Goal: Task Accomplishment & Management: Use online tool/utility

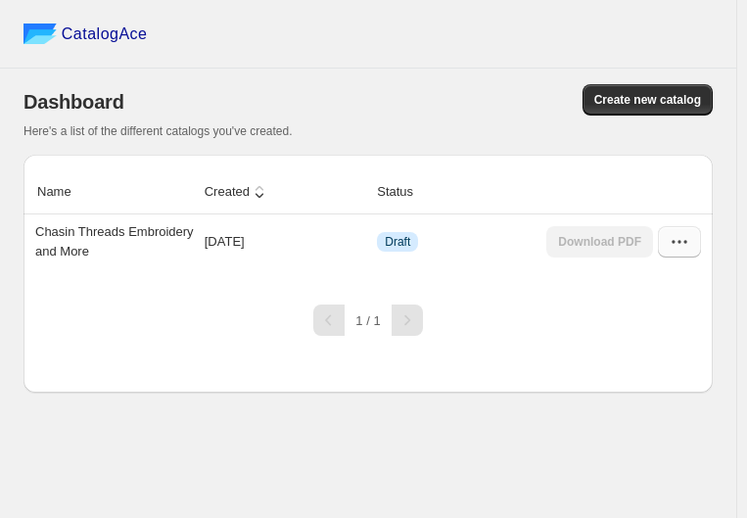
click at [682, 238] on icon "button" at bounding box center [680, 242] width 20 height 20
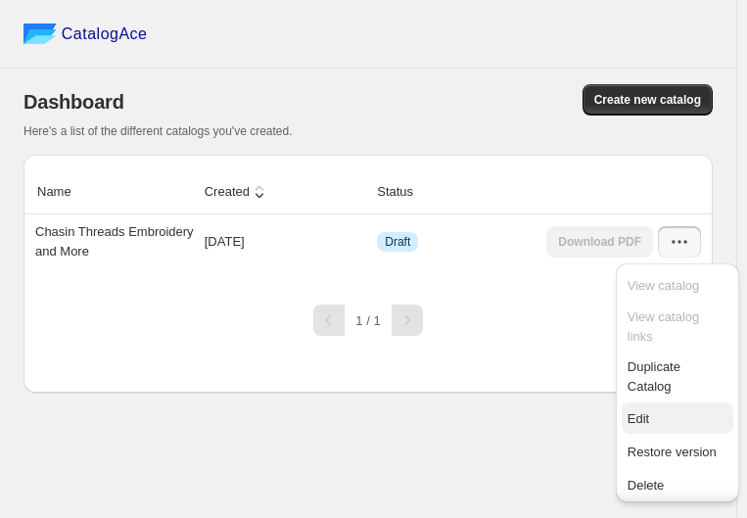
click at [648, 415] on span "Edit" at bounding box center [639, 418] width 22 height 15
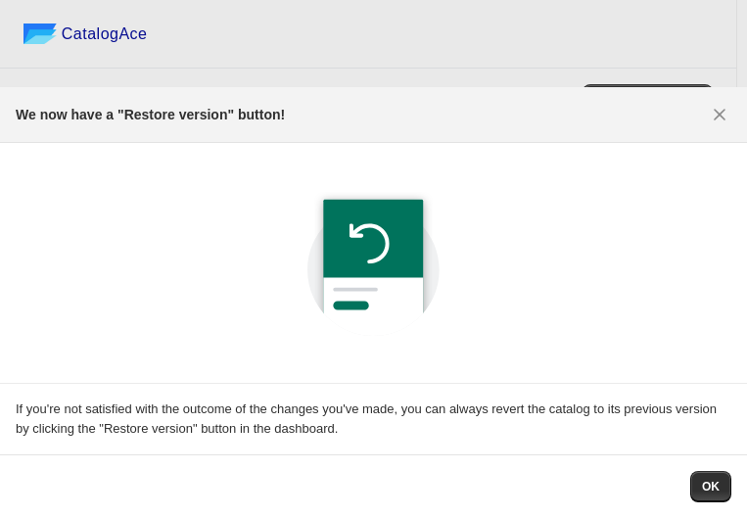
click at [354, 241] on img ":r9:" at bounding box center [373, 260] width 203 height 203
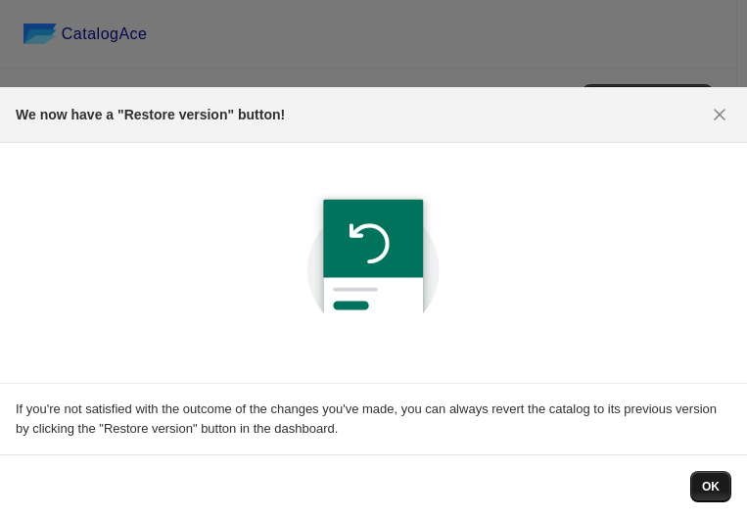
click at [710, 484] on span "OK" at bounding box center [711, 487] width 18 height 16
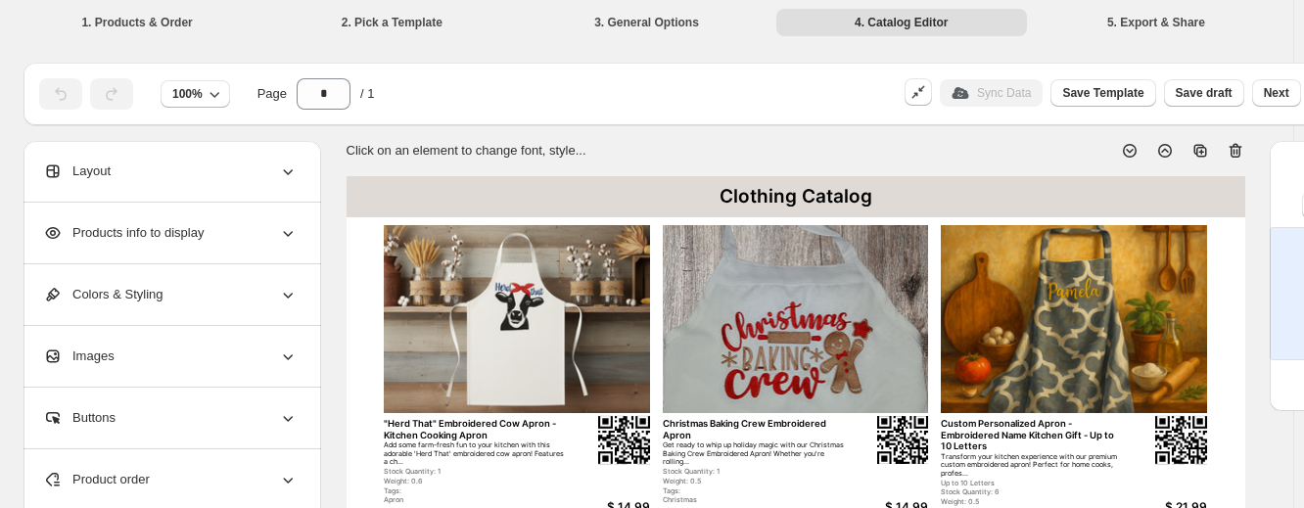
click at [746, 147] on icon at bounding box center [1235, 151] width 13 height 15
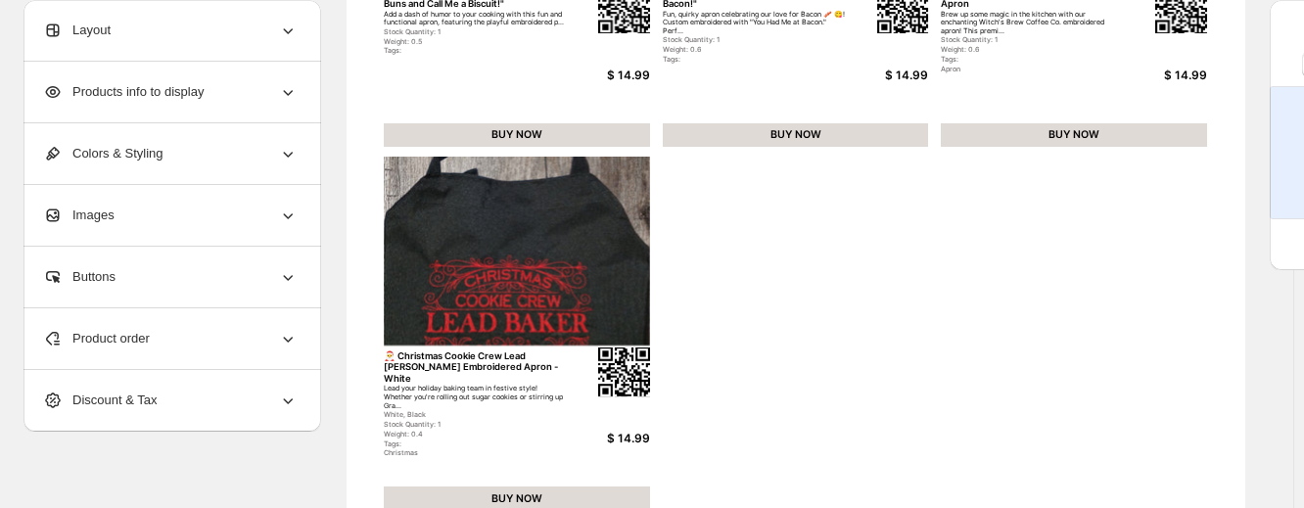
scroll to position [912, 0]
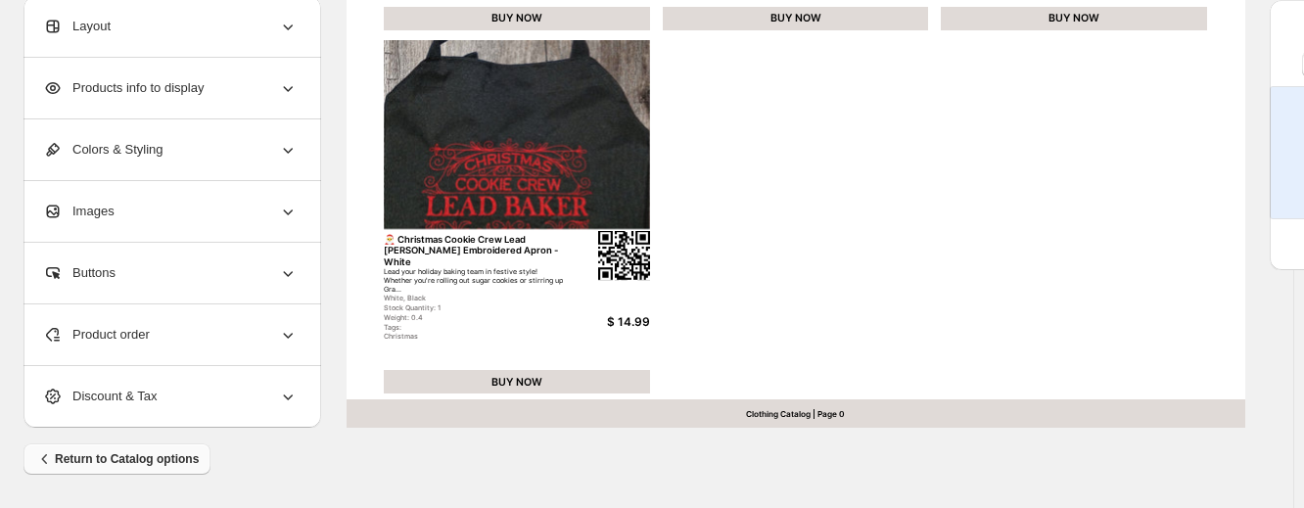
click at [97, 457] on span "Return to Catalog options" at bounding box center [117, 459] width 164 height 20
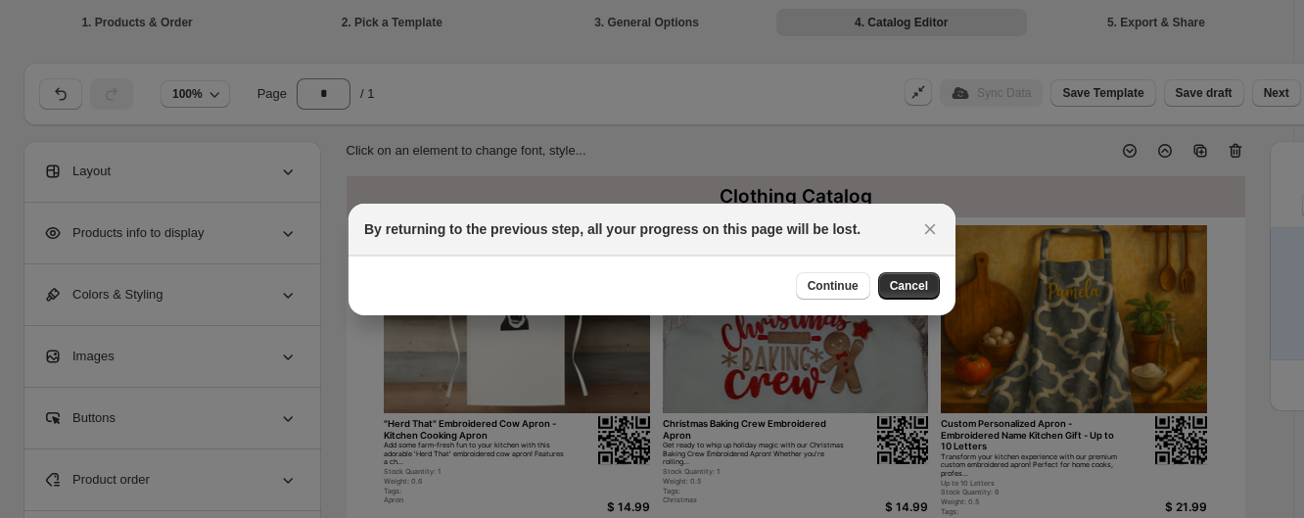
scroll to position [902, 0]
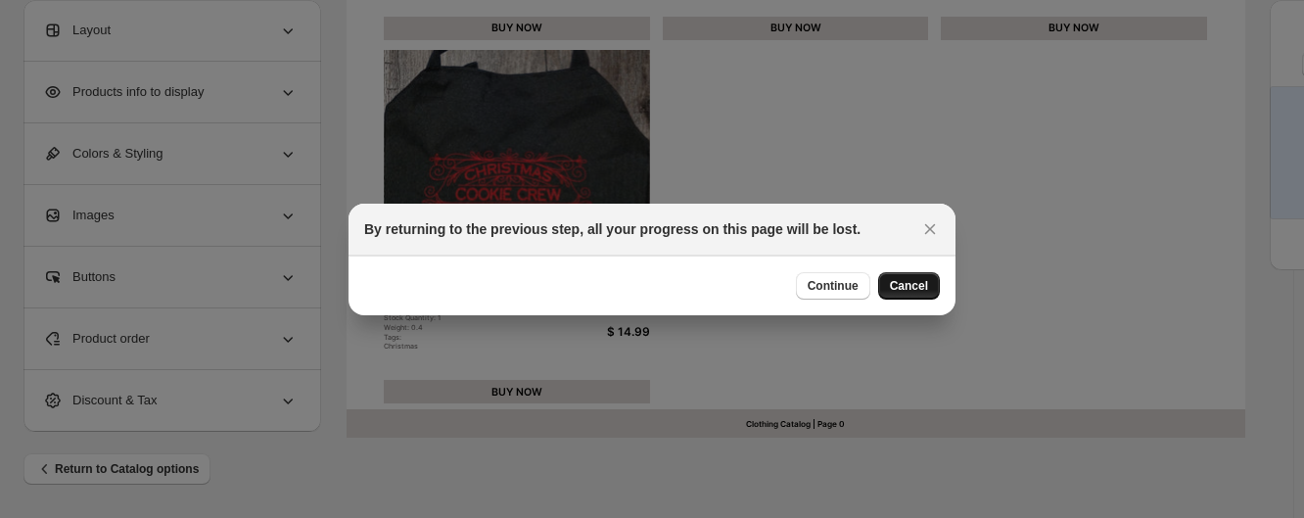
click at [746, 283] on button "Cancel" at bounding box center [909, 285] width 62 height 27
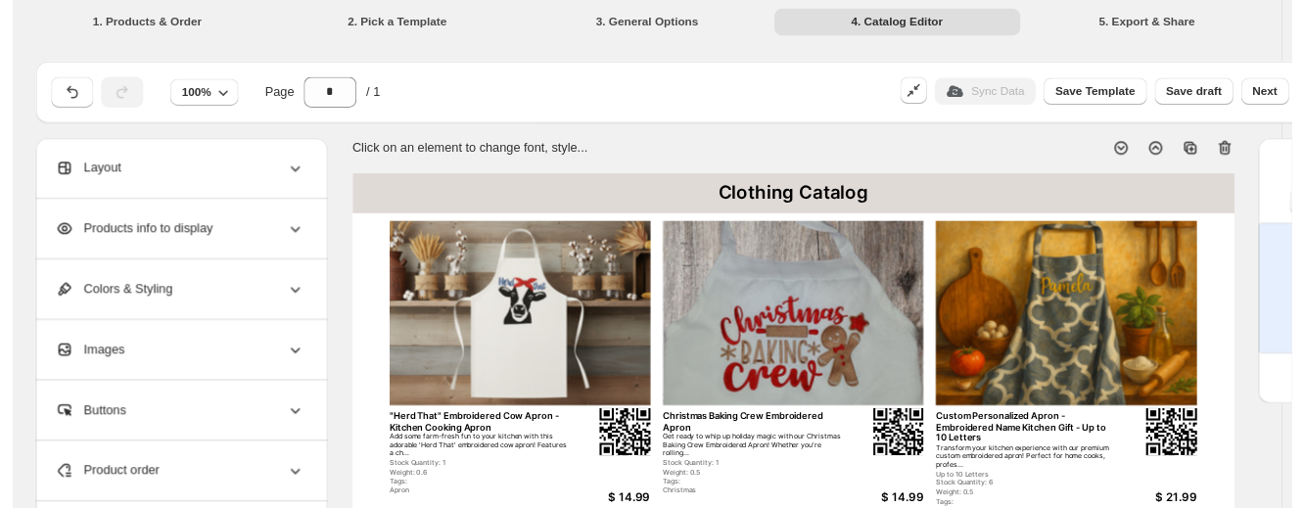
scroll to position [912, 0]
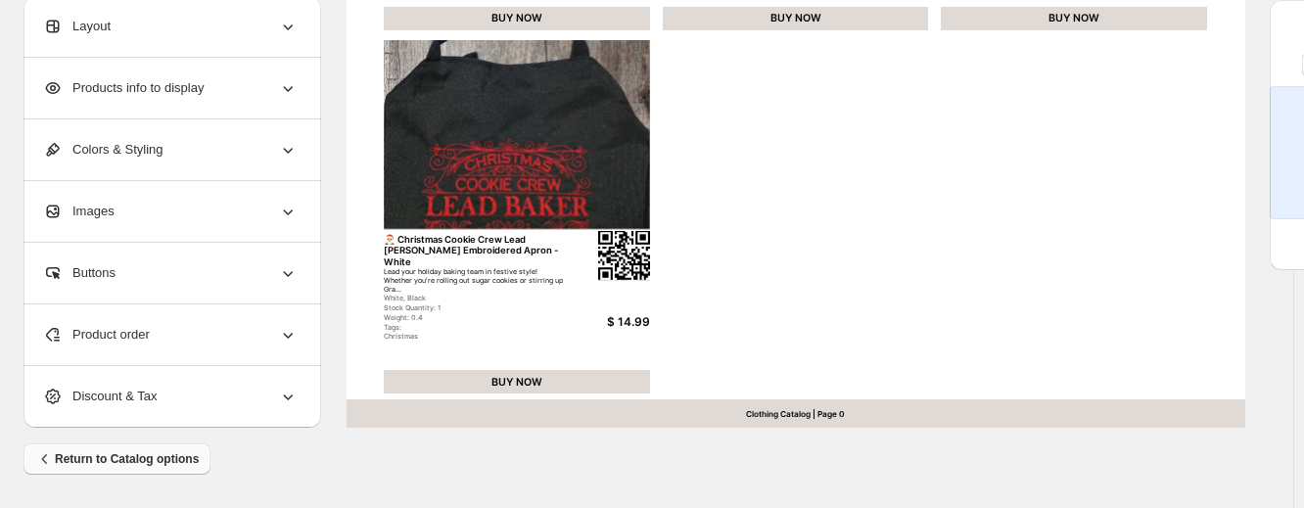
click at [163, 455] on span "Return to Catalog options" at bounding box center [117, 459] width 164 height 20
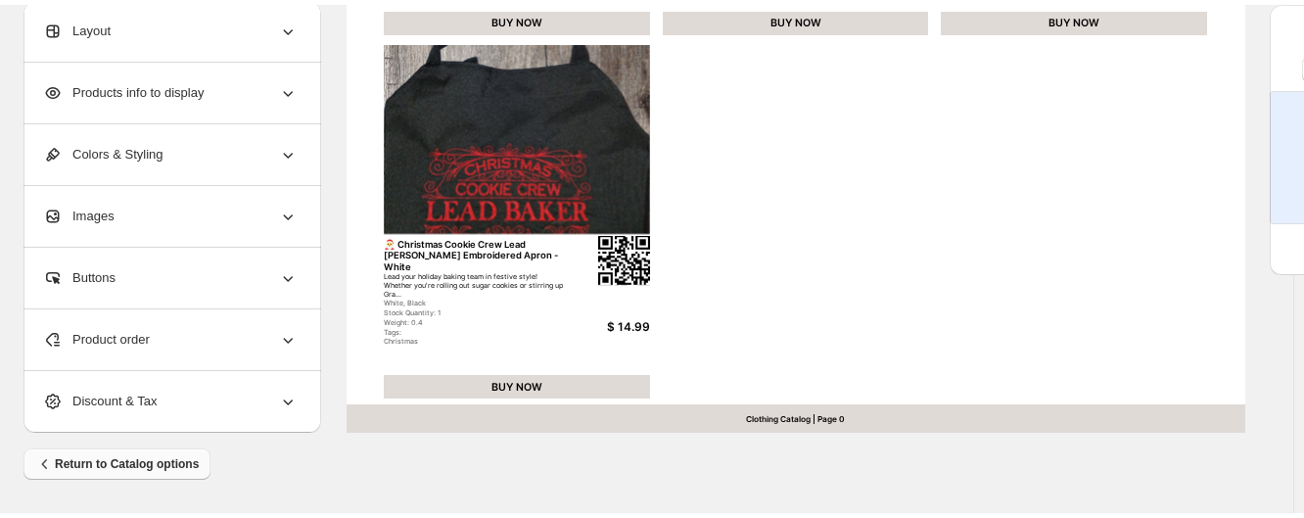
scroll to position [0, 0]
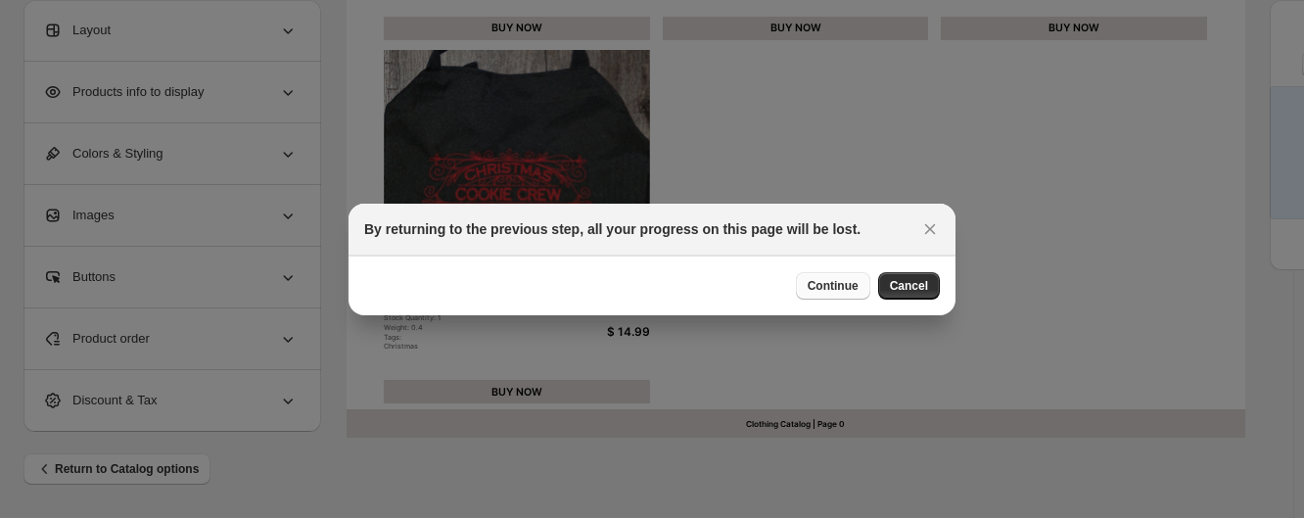
click at [746, 289] on span "Continue" at bounding box center [833, 286] width 51 height 16
select select "**********"
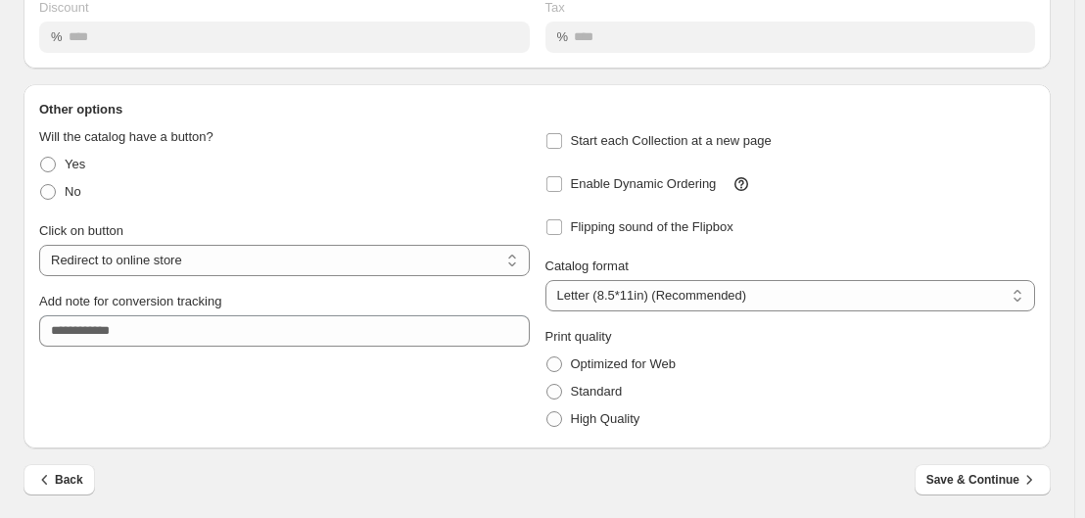
scroll to position [290, 0]
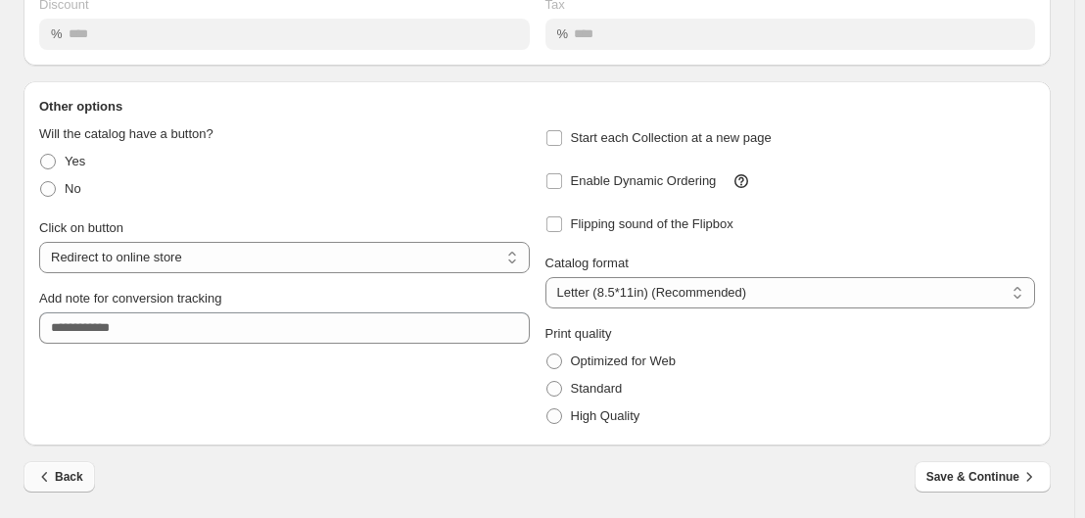
click at [47, 480] on icon "button" at bounding box center [45, 477] width 20 height 20
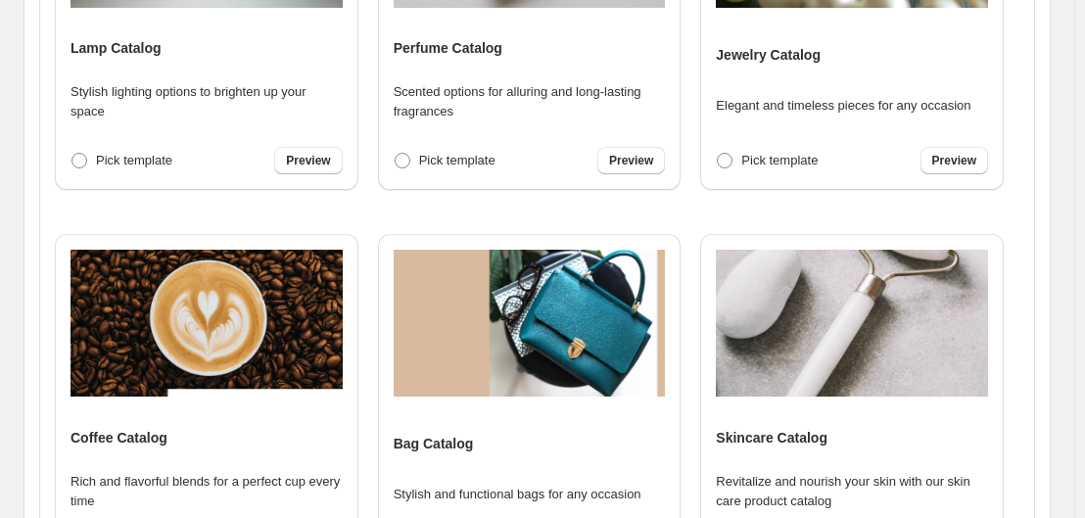
scroll to position [855, 0]
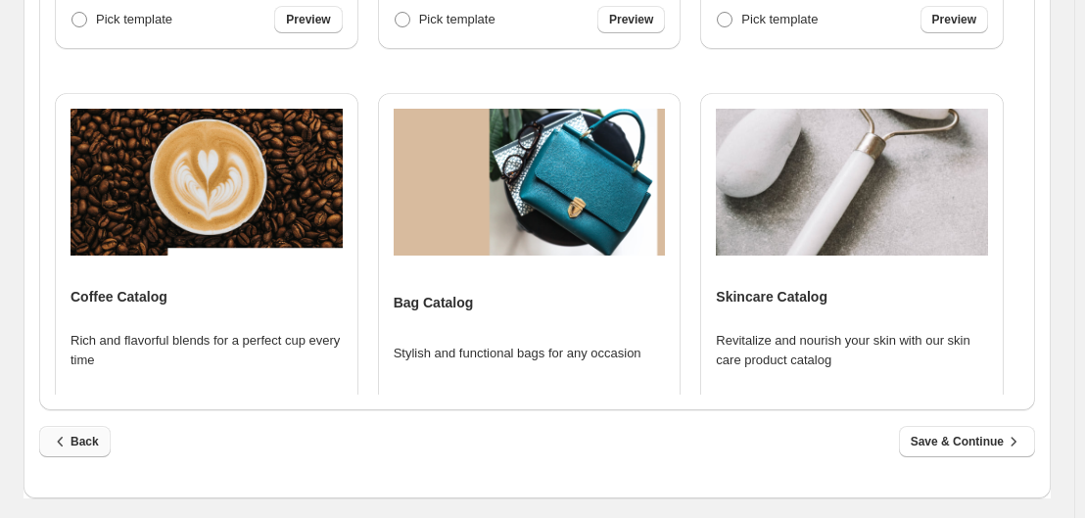
click at [69, 436] on icon "button" at bounding box center [61, 442] width 20 height 20
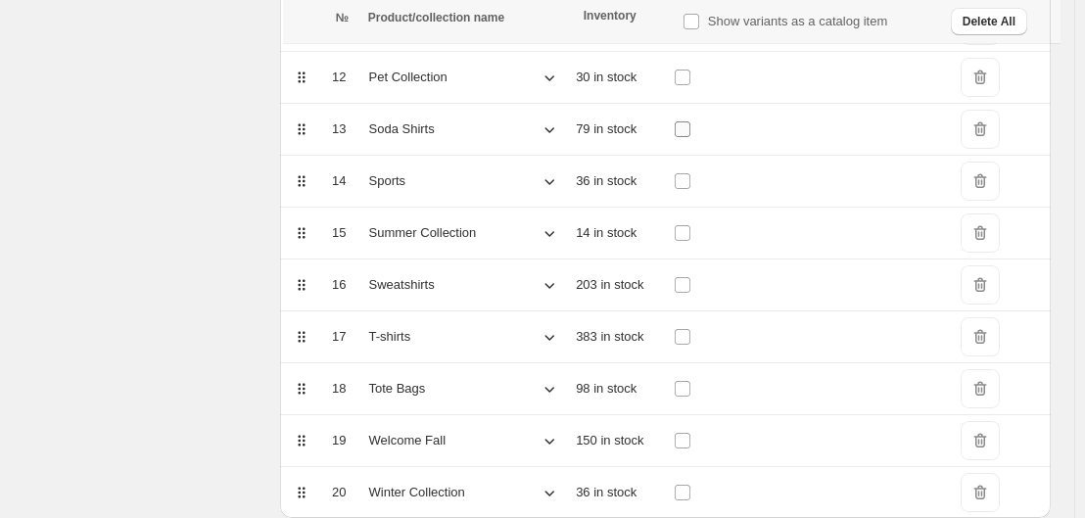
scroll to position [962, 0]
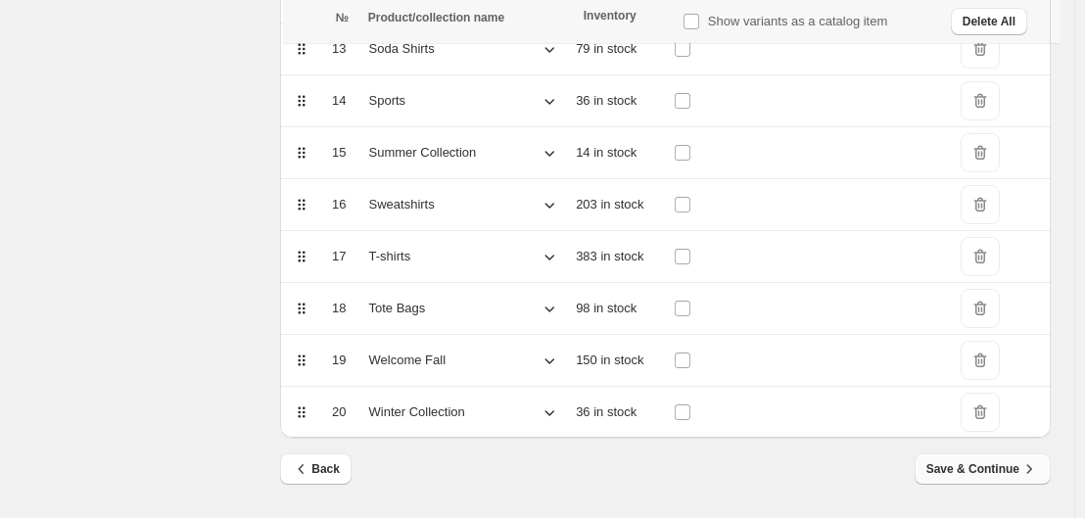
click at [746, 474] on span "Save & Continue" at bounding box center [982, 469] width 113 height 20
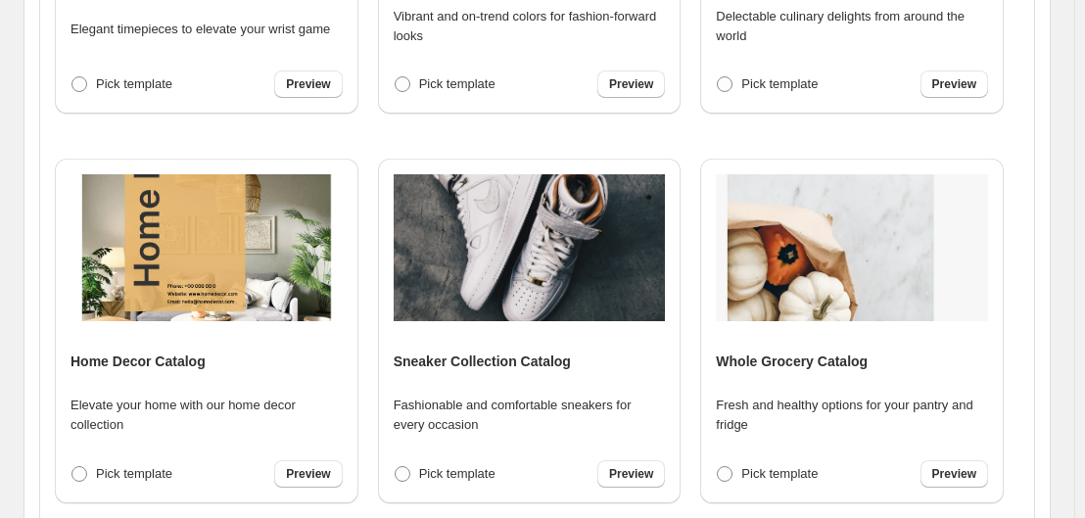
scroll to position [0, 0]
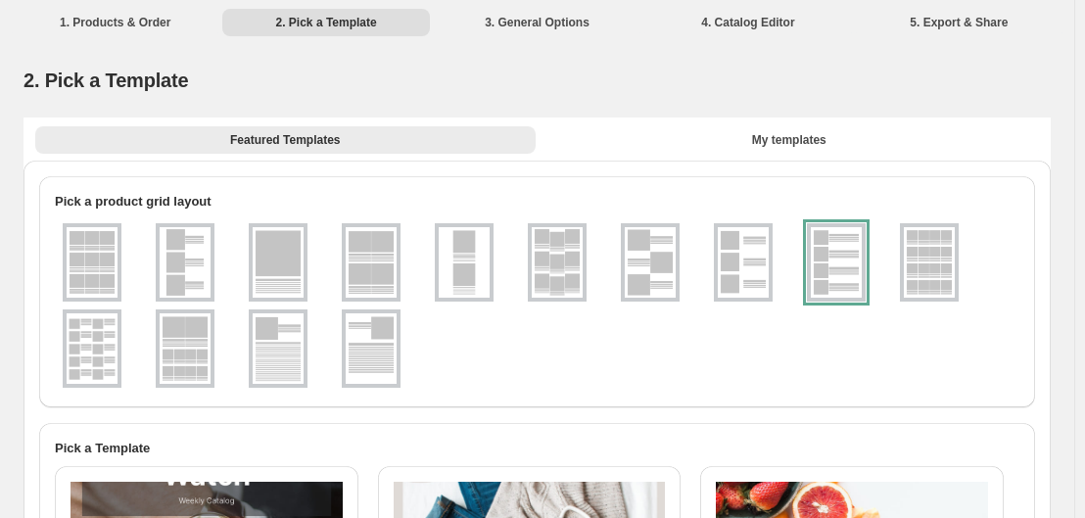
click at [91, 341] on img at bounding box center [92, 348] width 51 height 71
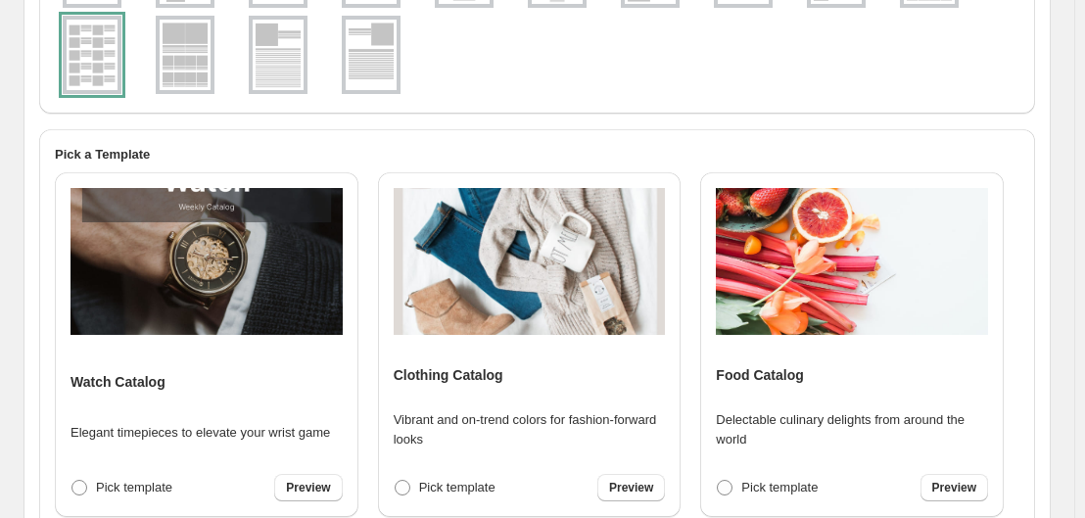
scroll to position [98, 0]
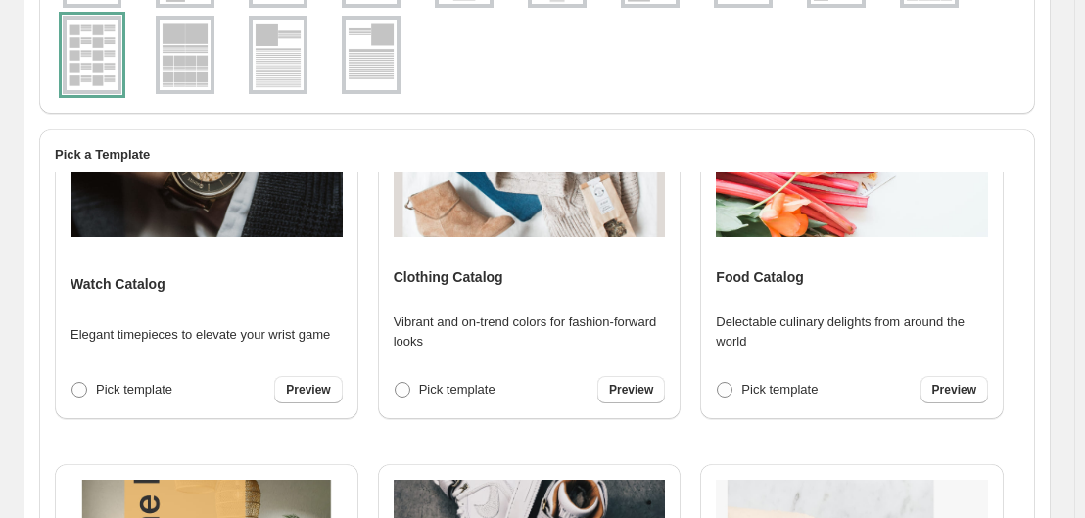
click at [527, 217] on img at bounding box center [530, 163] width 272 height 147
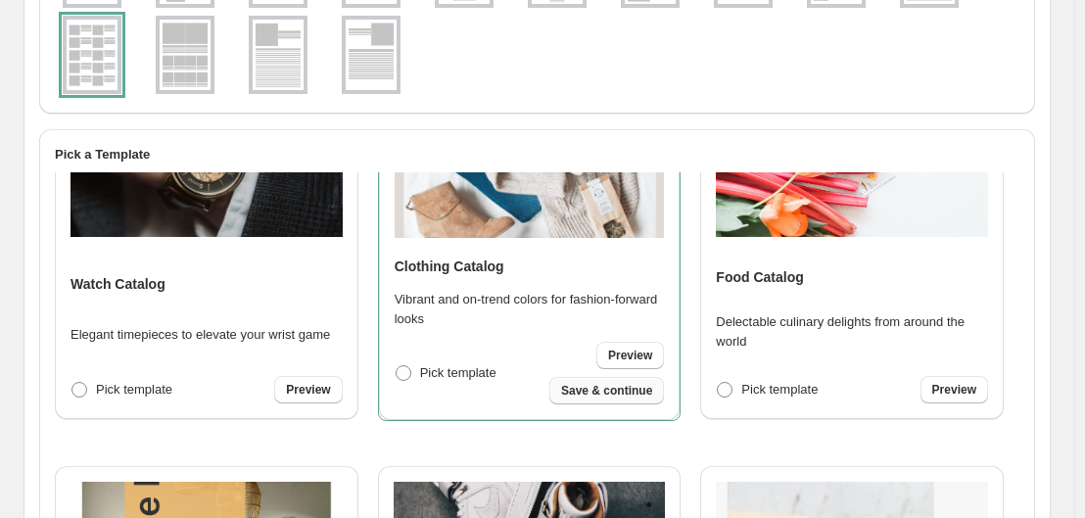
click at [604, 391] on span "Save & continue" at bounding box center [606, 391] width 91 height 16
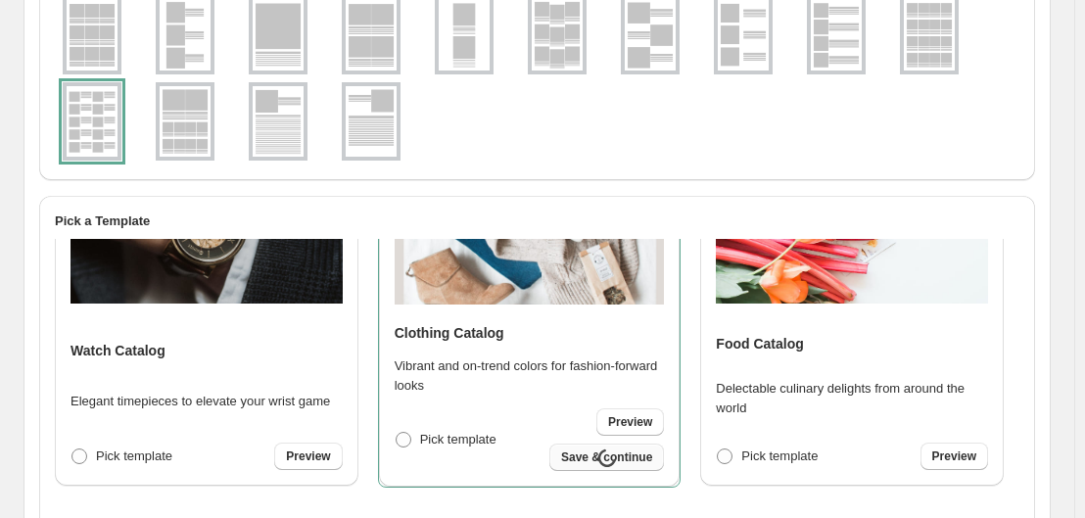
select select "**********"
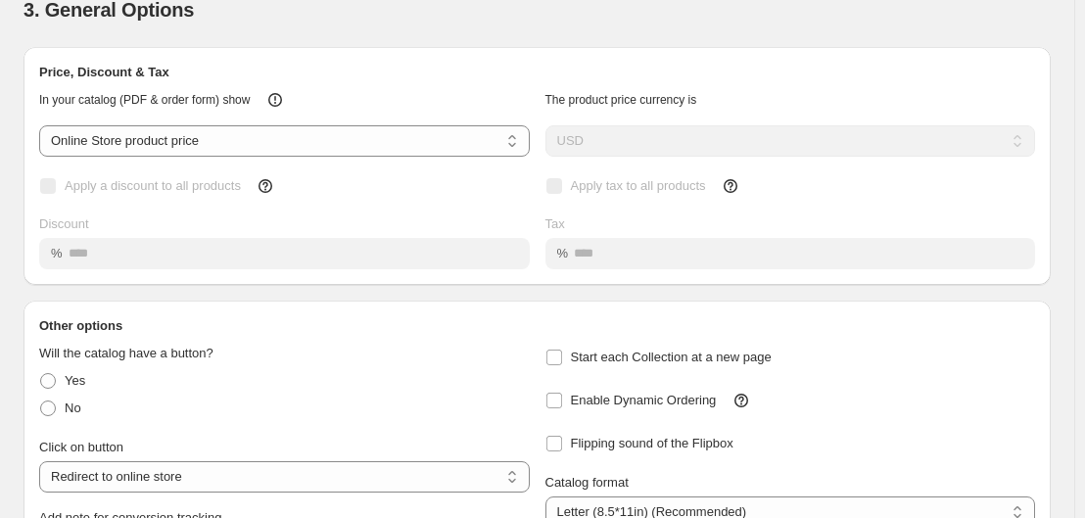
scroll to position [0, 0]
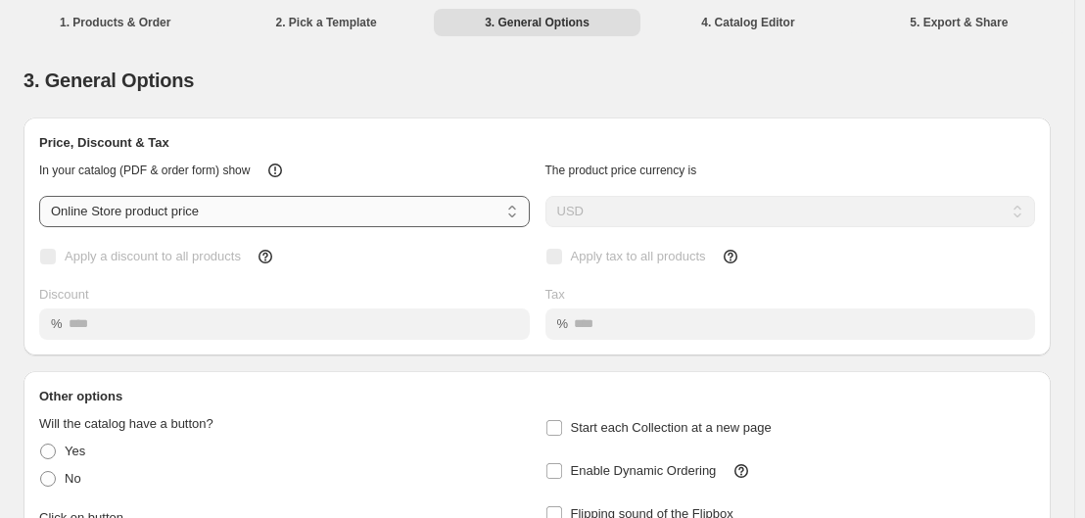
click at [511, 212] on select "**********" at bounding box center [284, 211] width 491 height 31
select select "****"
click at [39, 196] on select "**********" at bounding box center [284, 211] width 491 height 31
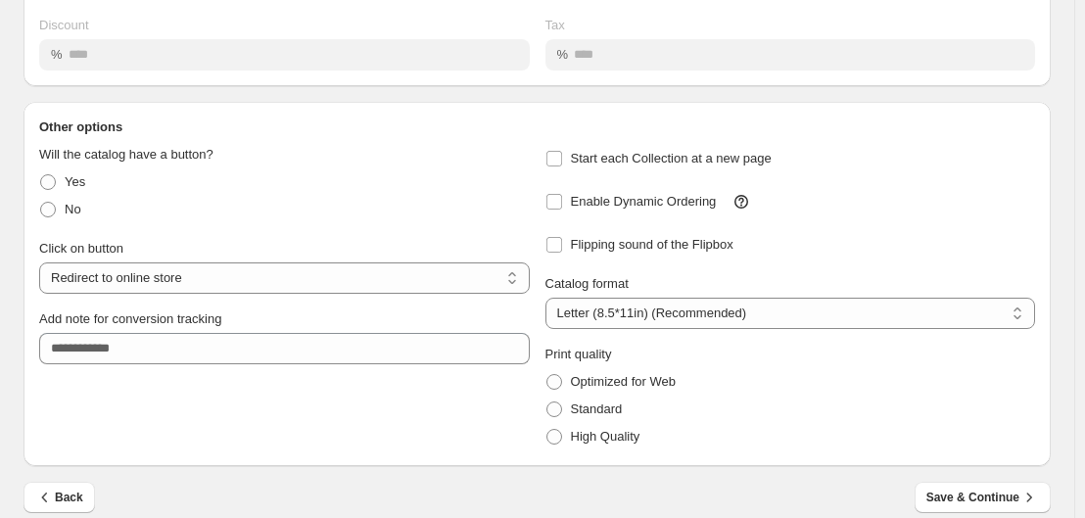
scroll to position [290, 0]
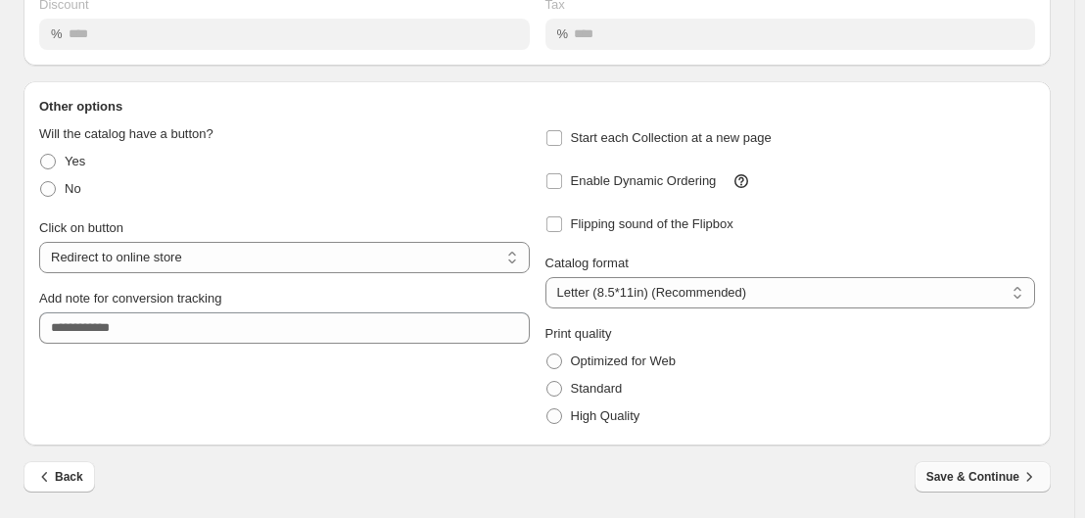
click at [746, 468] on span "Save & Continue" at bounding box center [982, 477] width 113 height 20
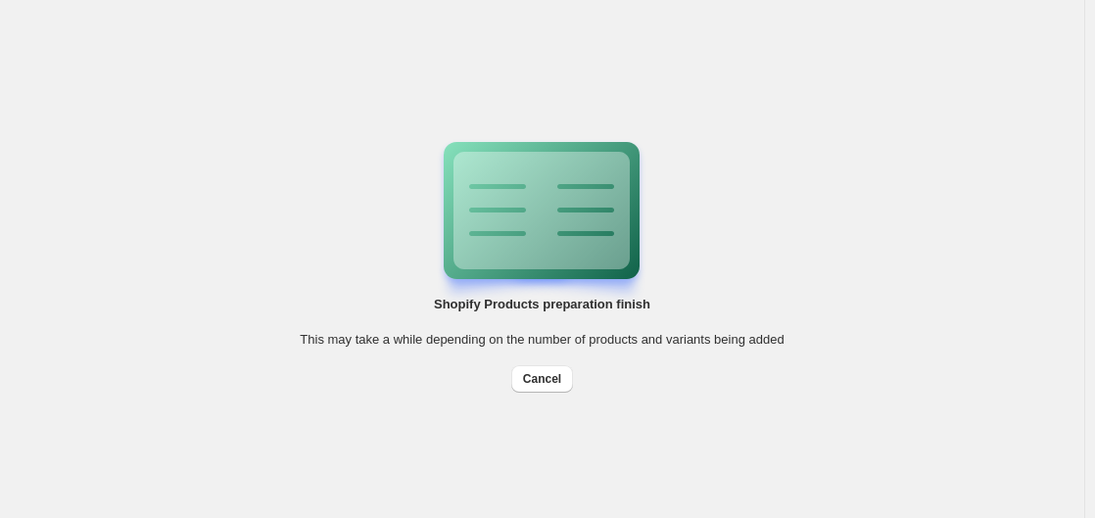
scroll to position [0, 0]
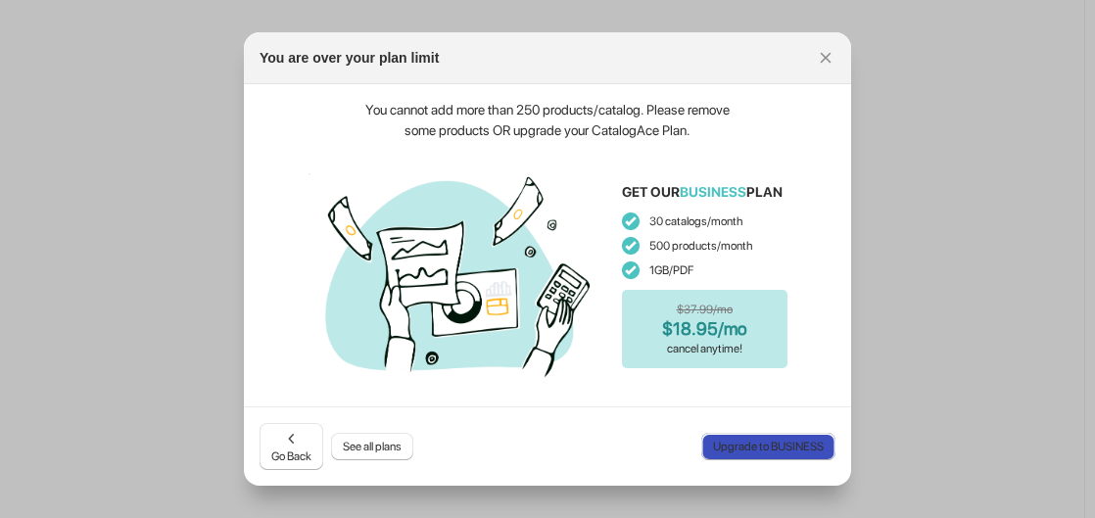
click at [746, 446] on span "Upgrade to BUSINESS" at bounding box center [768, 447] width 111 height 16
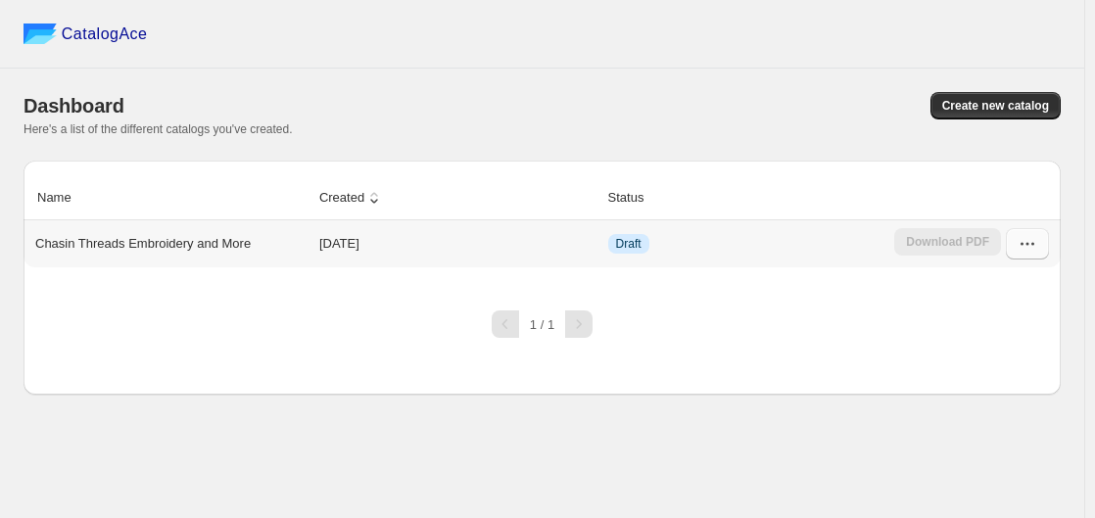
click at [1023, 250] on icon "button" at bounding box center [1027, 244] width 20 height 20
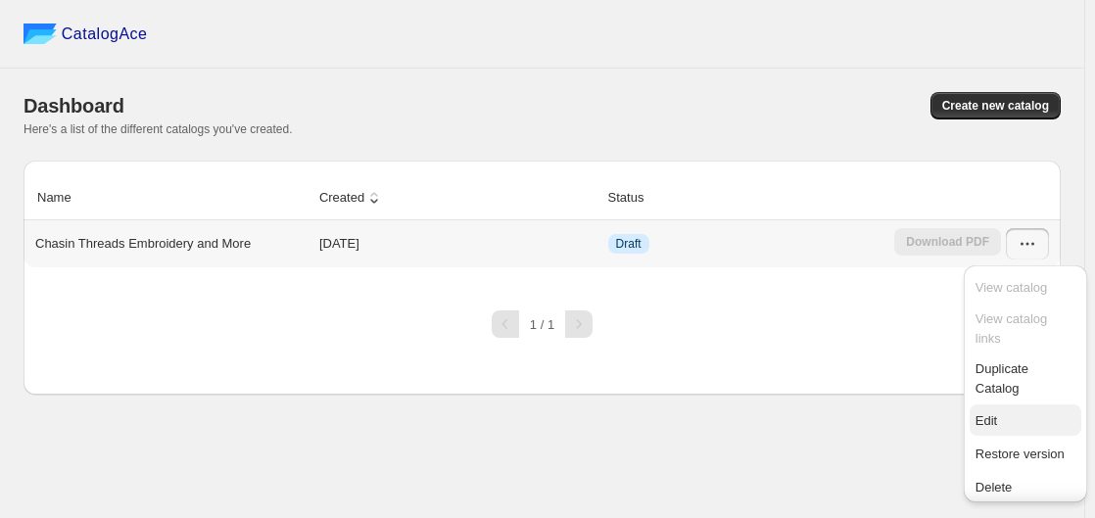
click at [990, 415] on span "Edit" at bounding box center [986, 420] width 22 height 15
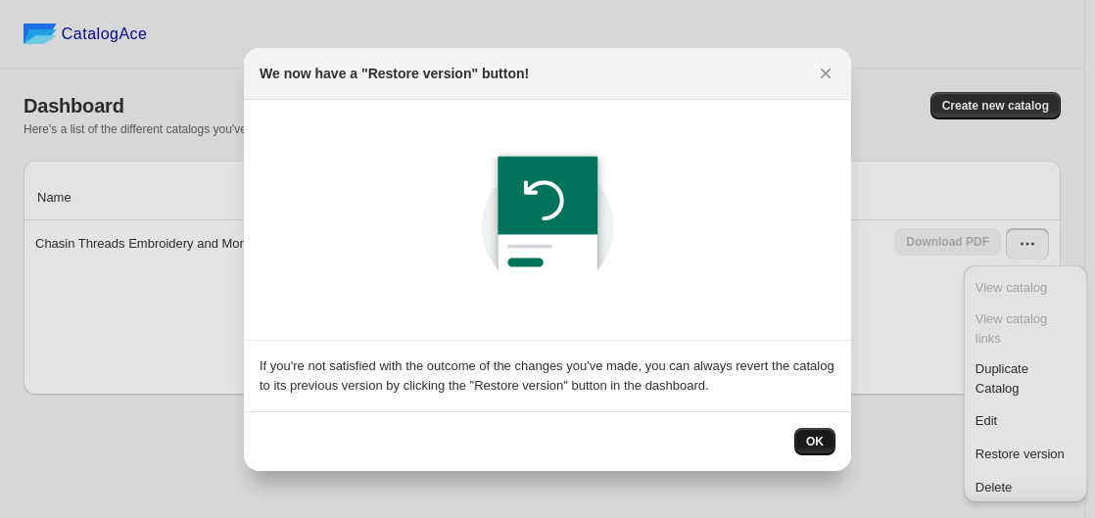
click at [810, 436] on span "OK" at bounding box center [815, 442] width 18 height 16
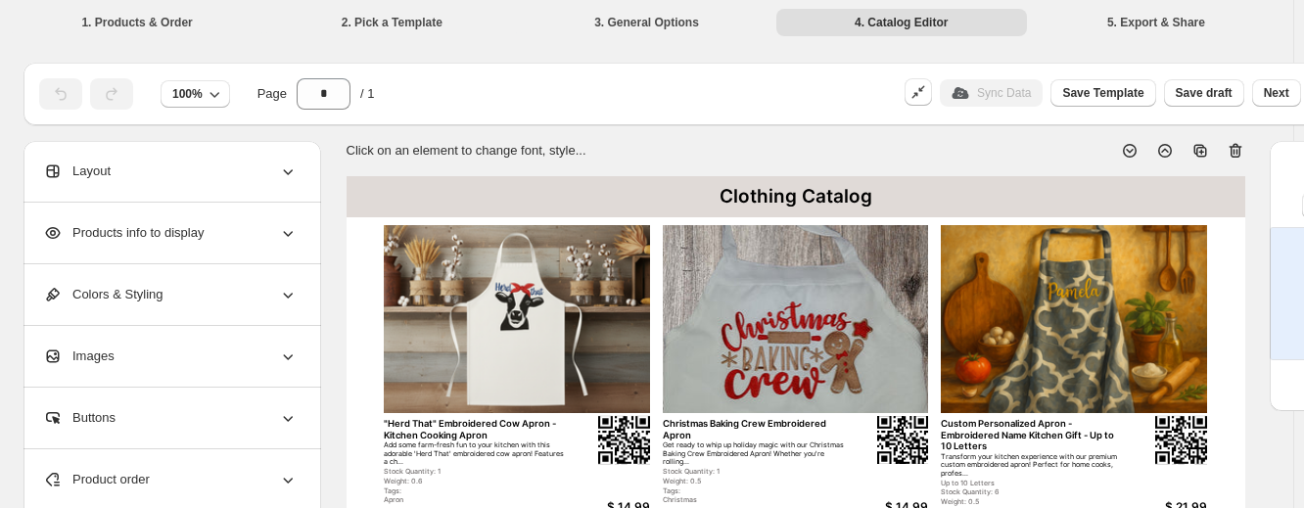
scroll to position [196, 0]
